Goal: Task Accomplishment & Management: Use online tool/utility

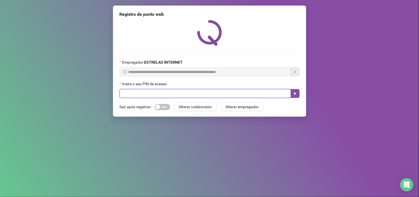
click at [200, 94] on input "text" at bounding box center [206, 93] width 172 height 9
type input "*****"
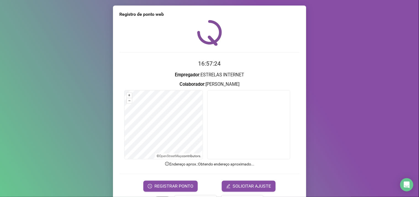
scroll to position [19, 0]
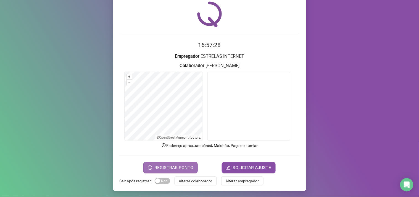
click at [191, 165] on span "REGISTRAR PONTO" at bounding box center [174, 167] width 39 height 7
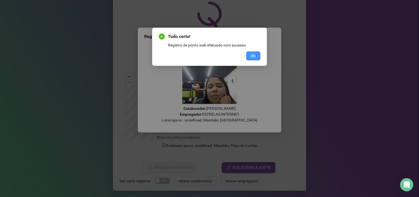
click at [256, 56] on span "OK" at bounding box center [253, 56] width 5 height 6
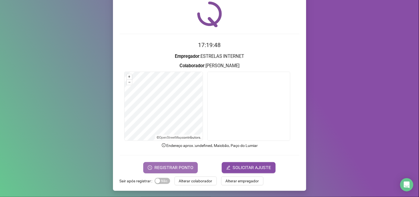
click at [161, 165] on span "REGISTRAR PONTO" at bounding box center [174, 167] width 39 height 7
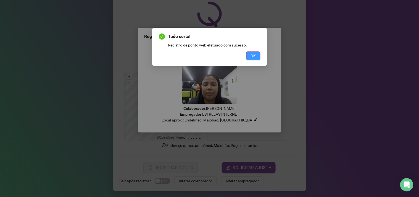
click at [255, 54] on span "OK" at bounding box center [253, 56] width 5 height 6
